Goal: Find specific page/section: Find specific page/section

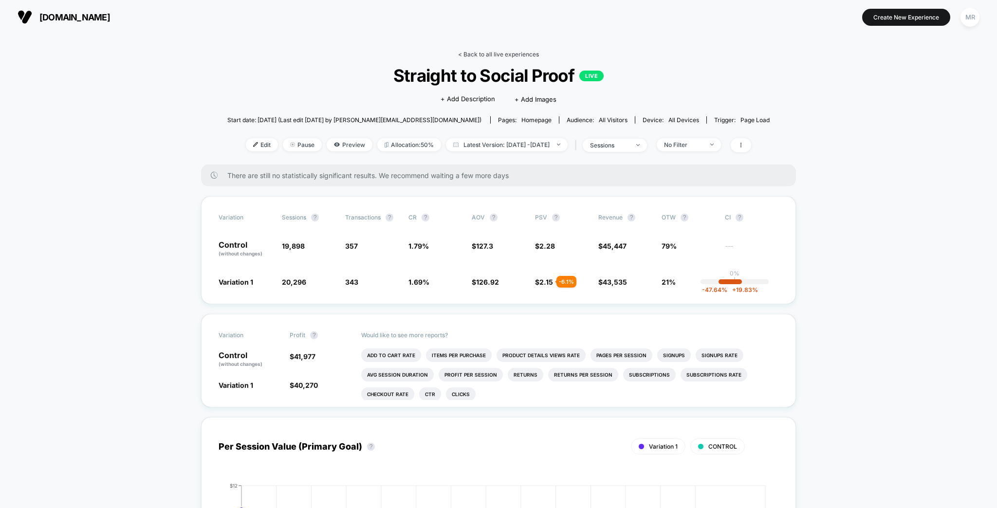
click at [488, 53] on link "< Back to all live experiences" at bounding box center [498, 54] width 81 height 7
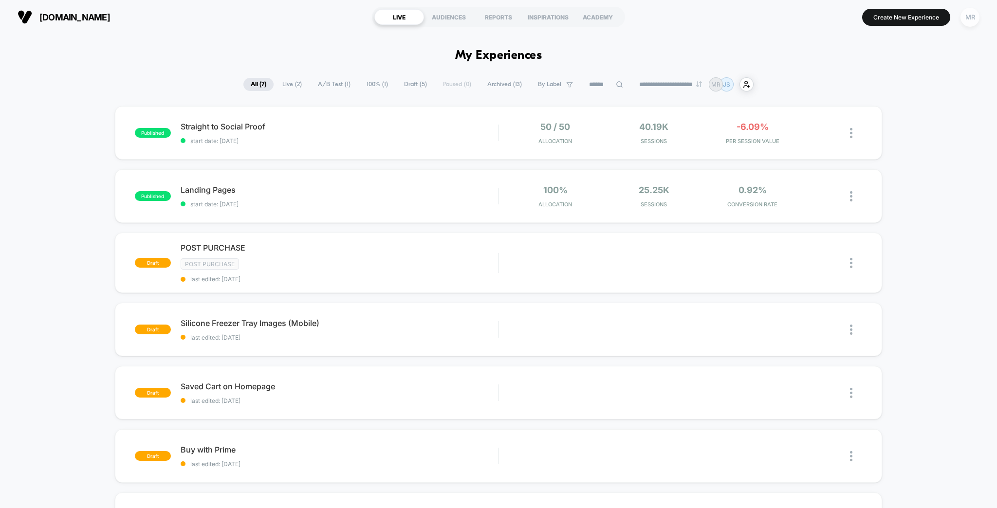
click at [972, 19] on div "MR" at bounding box center [969, 17] width 19 height 19
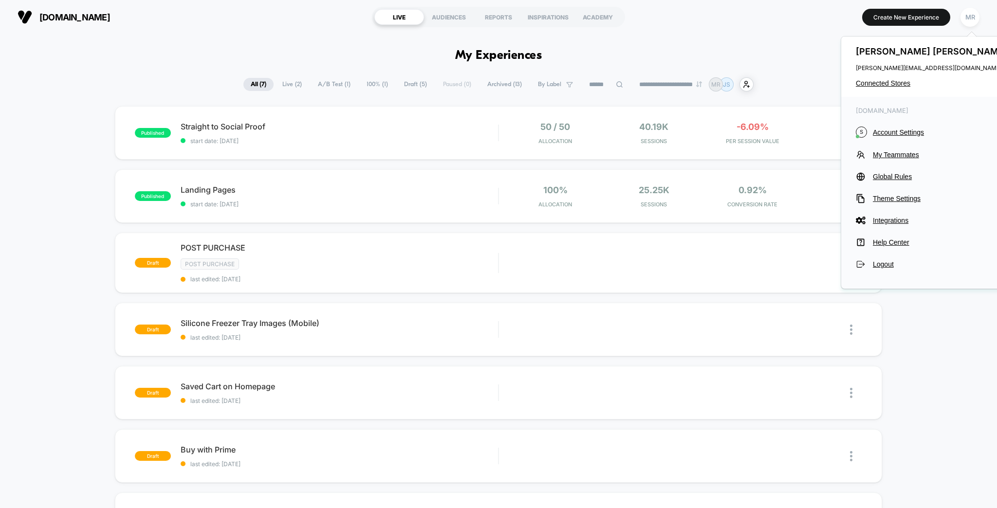
click at [896, 76] on div "[PERSON_NAME] [PERSON_NAME][EMAIL_ADDRESS][DOMAIN_NAME] Connected Stores" at bounding box center [932, 67] width 183 height 60
click at [894, 79] on span "Connected Stores" at bounding box center [933, 83] width 154 height 8
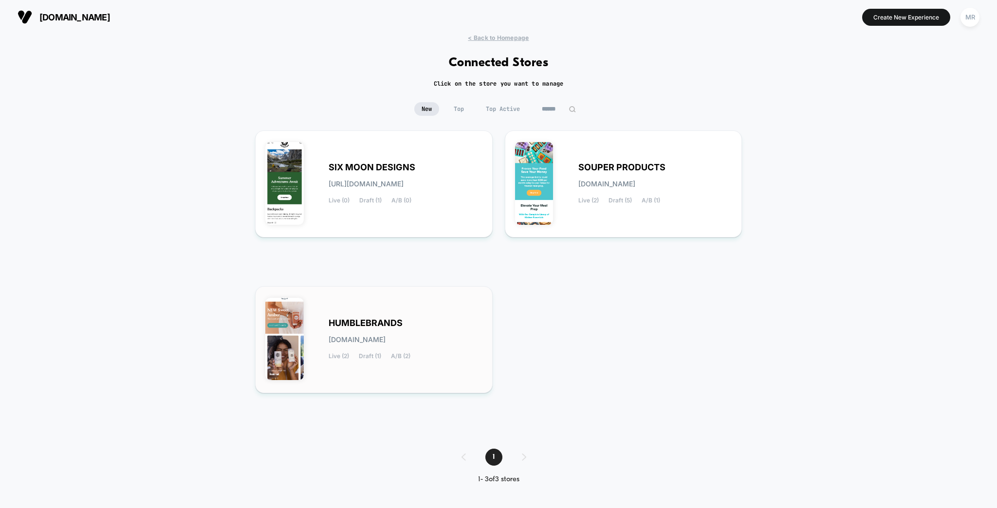
click at [387, 307] on div "HUMBLEBRANDS [DOMAIN_NAME] Live (2) Draft (1) A/B (2)" at bounding box center [373, 339] width 217 height 87
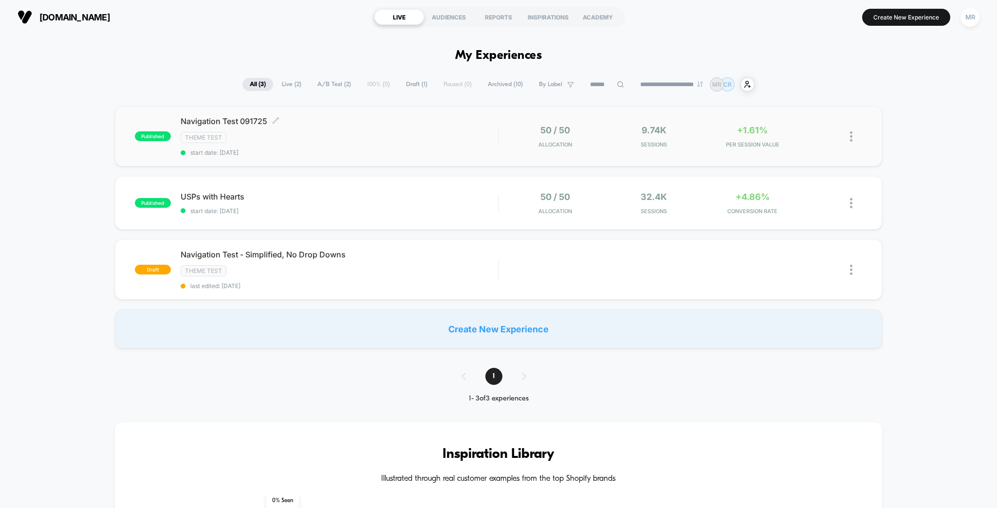
click at [286, 120] on div "Navigation Test 091725 Click to edit experience details Click to edit experienc…" at bounding box center [340, 136] width 318 height 40
